Goal: Task Accomplishment & Management: Manage account settings

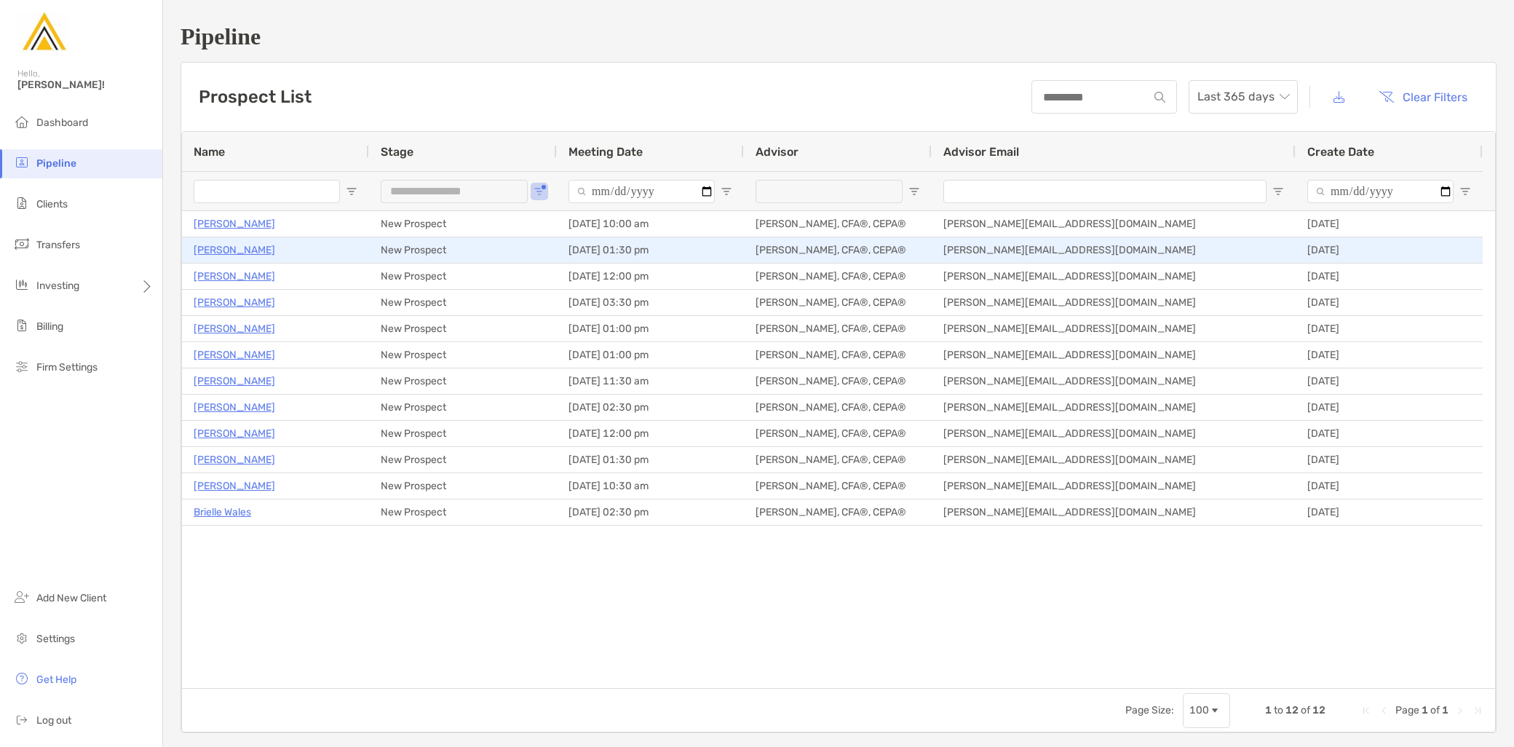
click at [236, 250] on p "[PERSON_NAME]" at bounding box center [235, 250] width 82 height 18
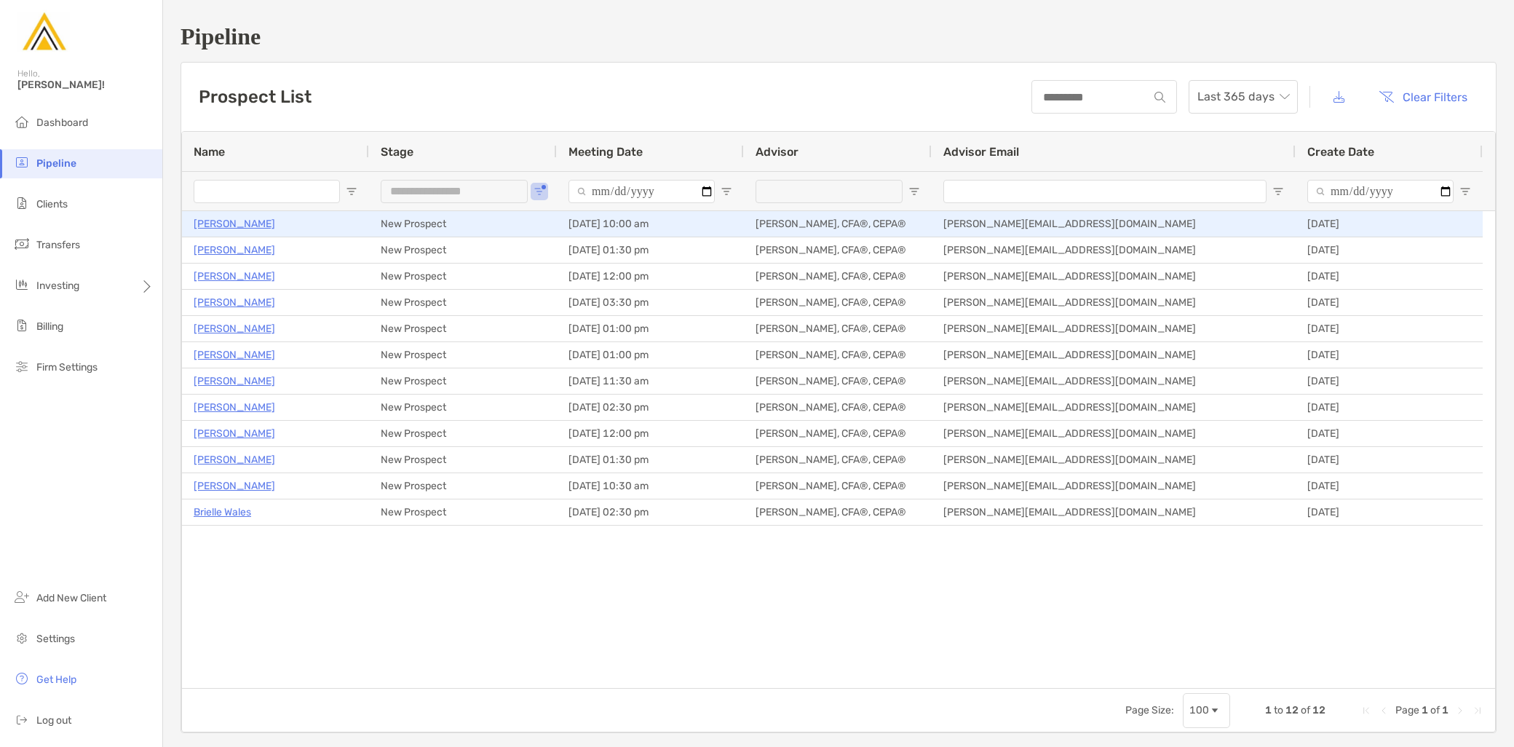
click at [226, 220] on p "[PERSON_NAME]" at bounding box center [235, 224] width 82 height 18
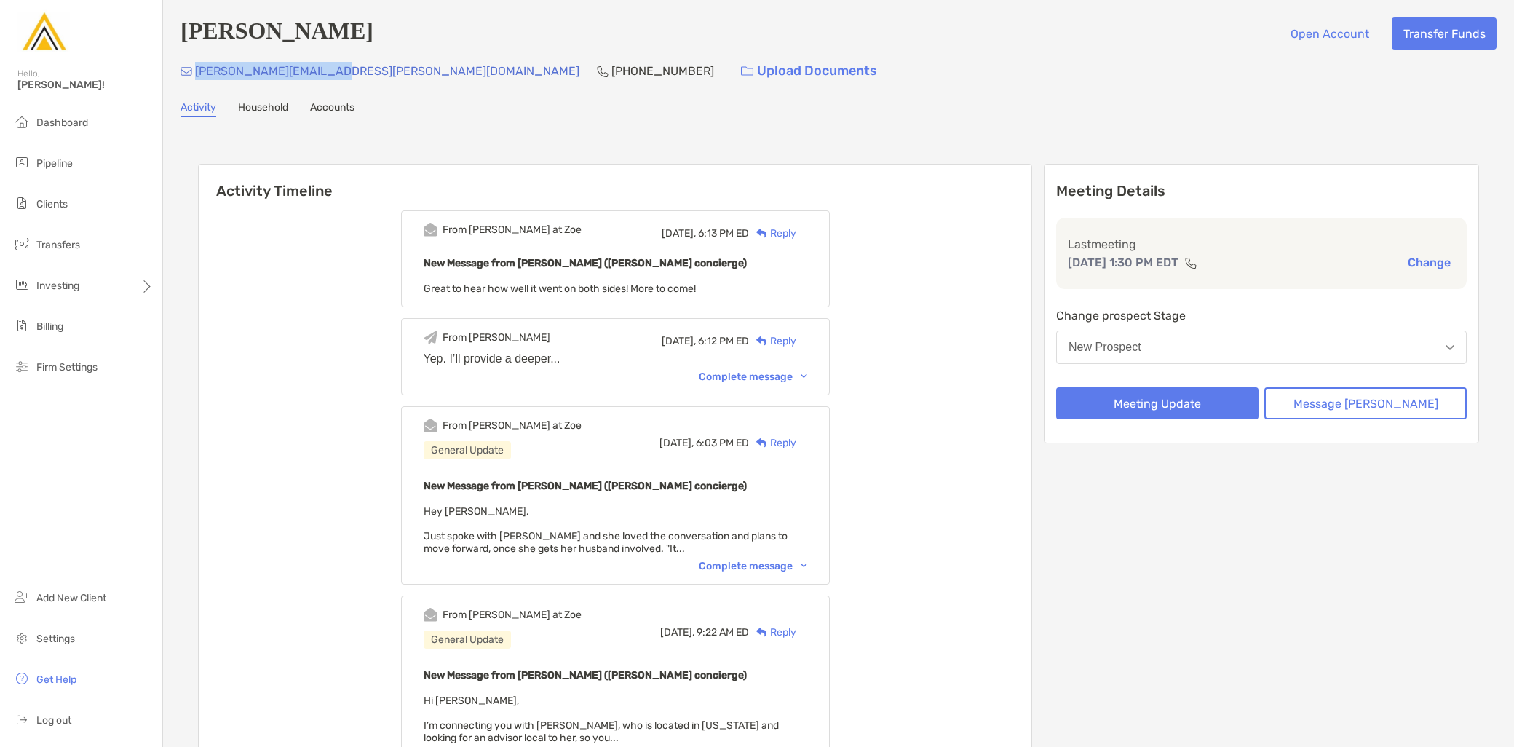
drag, startPoint x: 340, startPoint y: 75, endPoint x: 197, endPoint y: 69, distance: 143.5
click at [197, 69] on div "amanda.bilow@gmail.com (302) 222-7764 Upload Documents" at bounding box center [839, 70] width 1316 height 31
copy p "amanda.bilow@gmail.com"
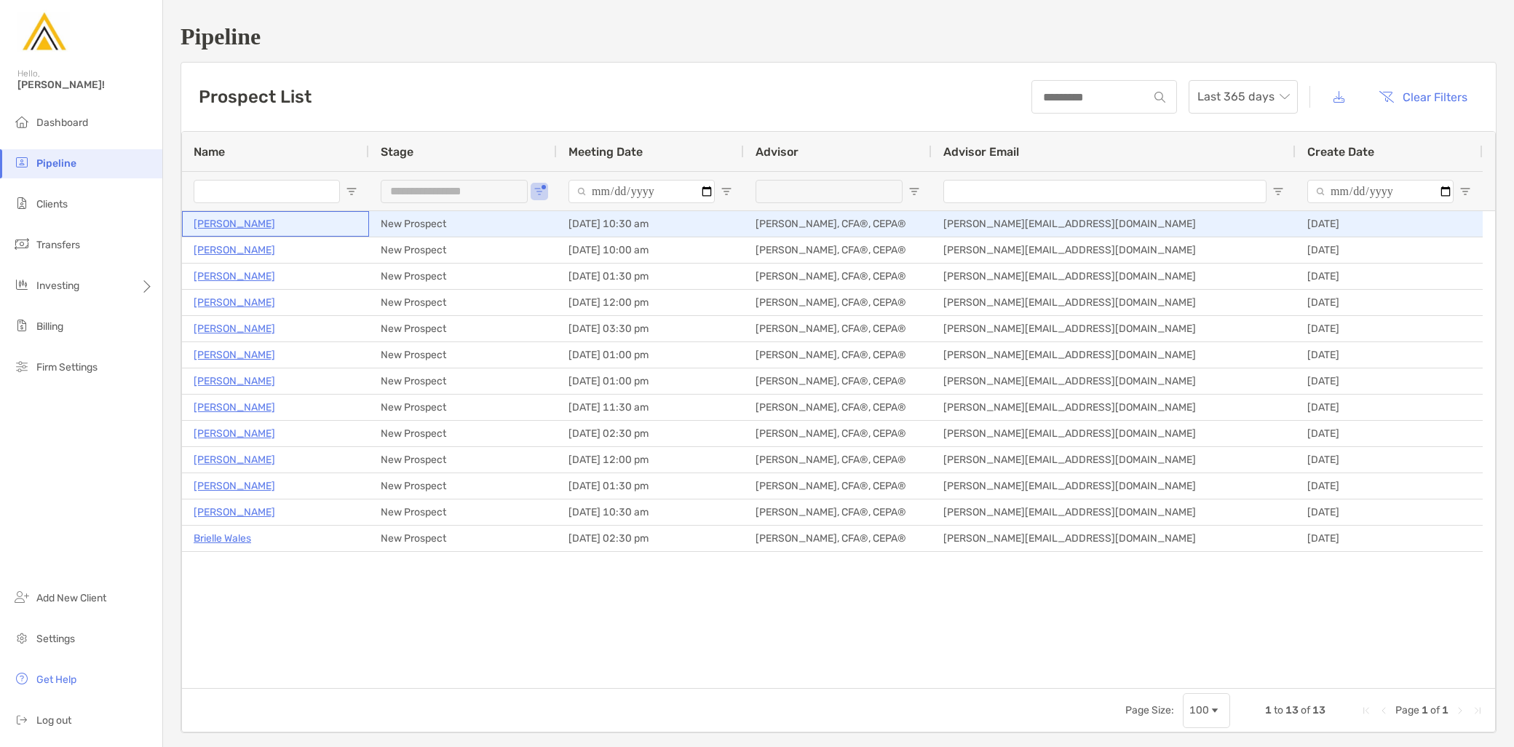
click at [228, 220] on p "Matt Woster" at bounding box center [235, 224] width 82 height 18
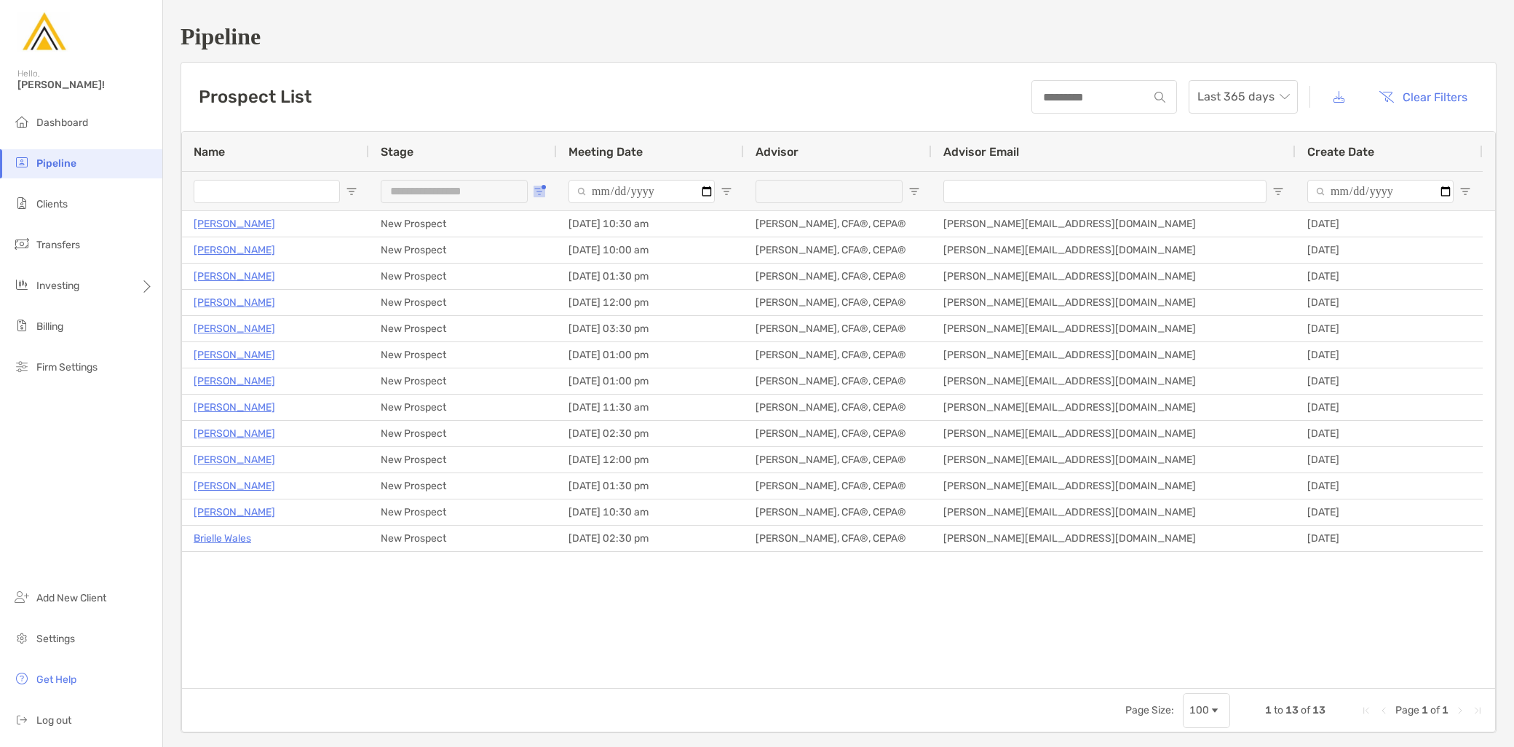
click at [544, 192] on span "Open Filter Menu" at bounding box center [539, 192] width 12 height 12
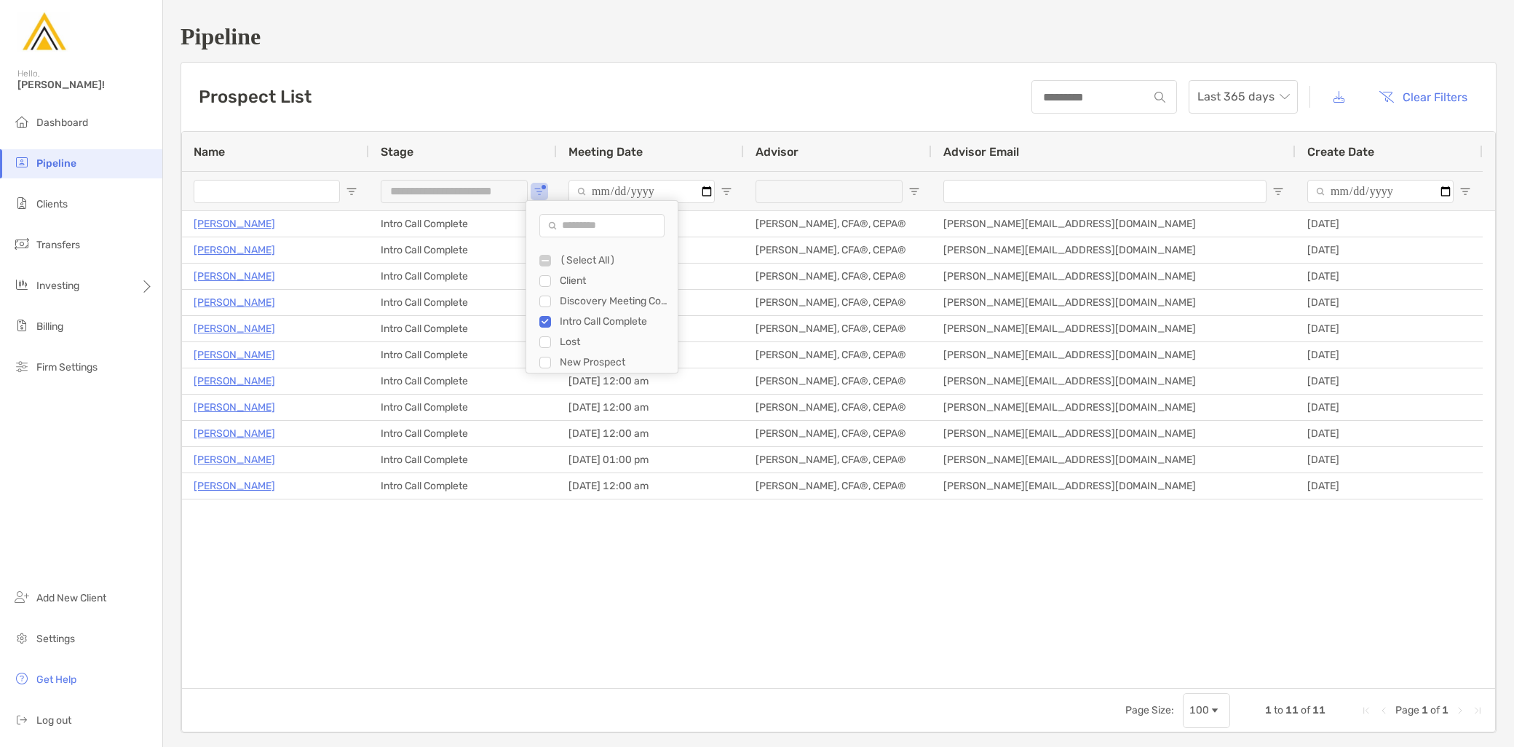
click at [373, 592] on div "Michele Morris Intro Call Complete 09/18/2025 - 12:00 am Jeff Kaczmarczyk II, C…" at bounding box center [838, 449] width 1313 height 477
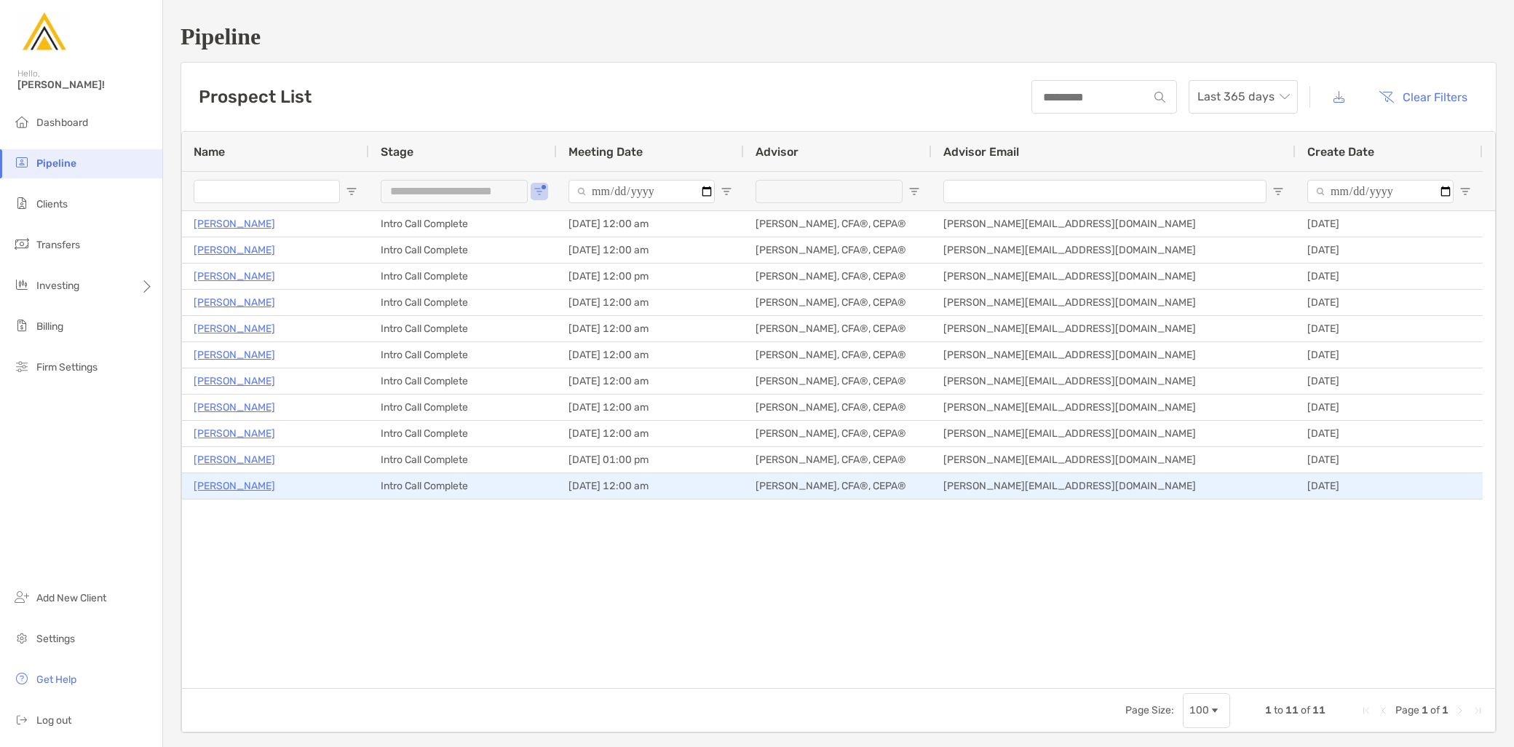
click at [215, 491] on p "Bobby Kozora" at bounding box center [235, 486] width 82 height 18
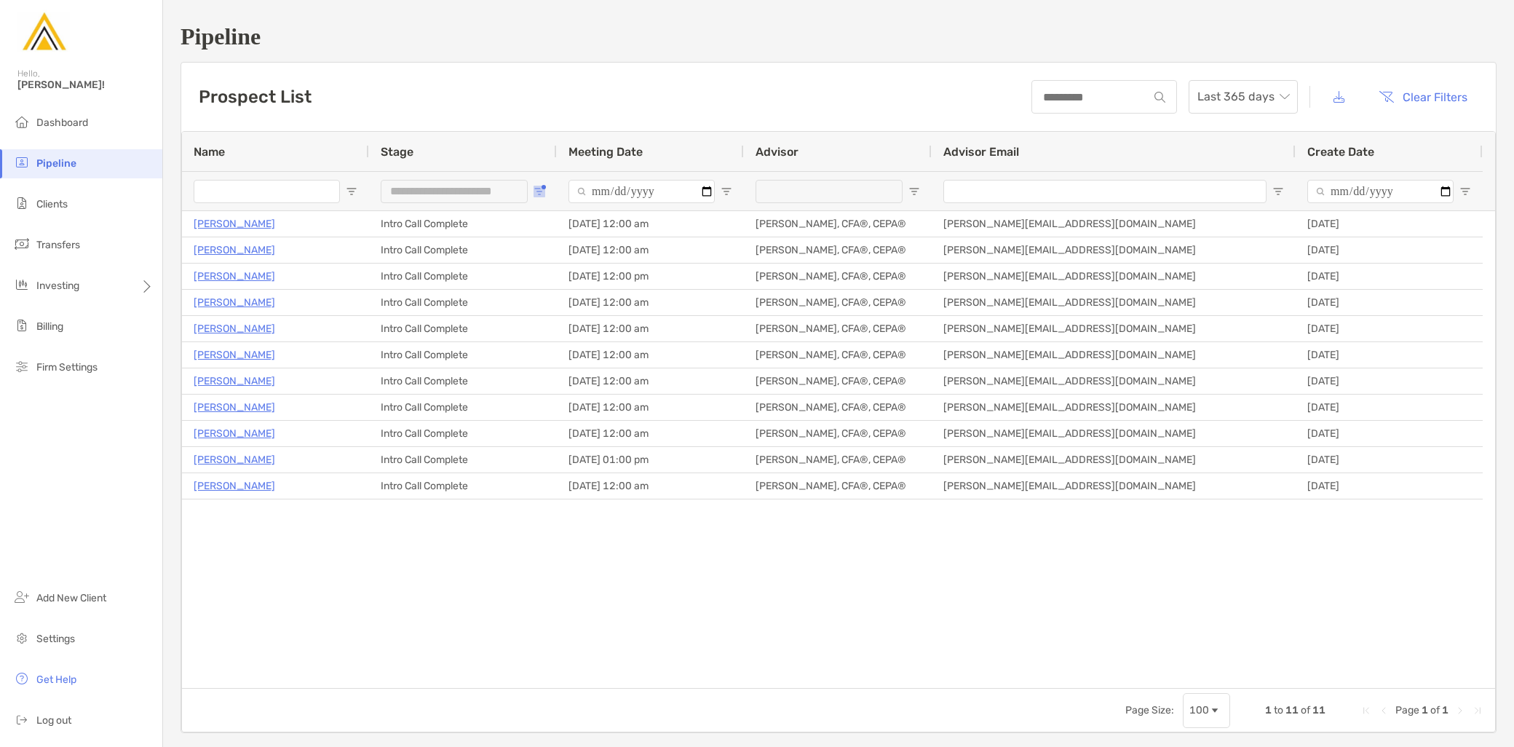
click at [542, 191] on span "Open Filter Menu" at bounding box center [539, 192] width 12 height 12
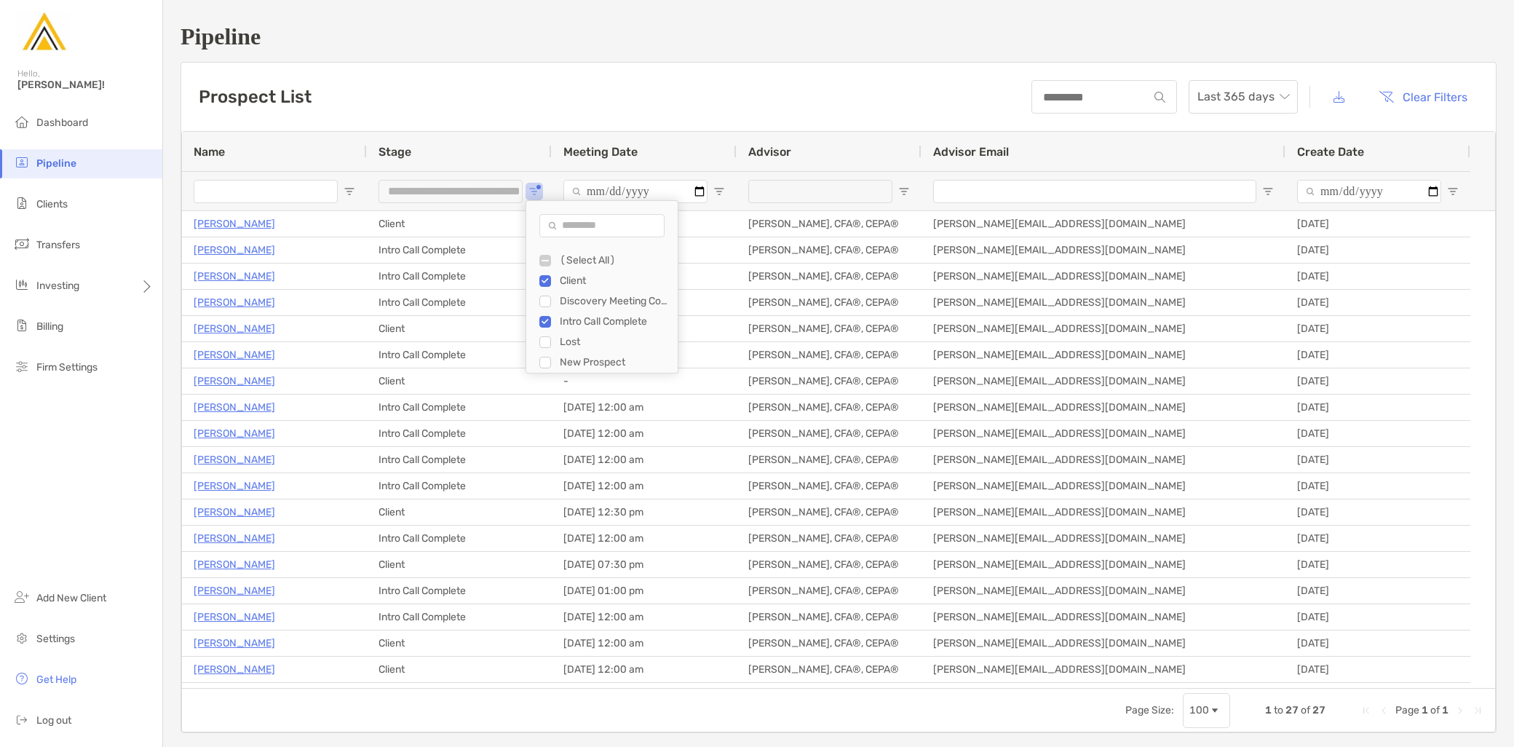
type input "**********"
